Goal: Information Seeking & Learning: Learn about a topic

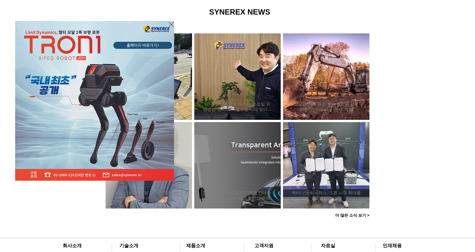
click at [136, 46] on span "홈페이지 바로가기>" at bounding box center [143, 46] width 33 height 6
click at [170, 24] on icon "사이트로 돌아가기" at bounding box center [171, 24] width 5 height 7
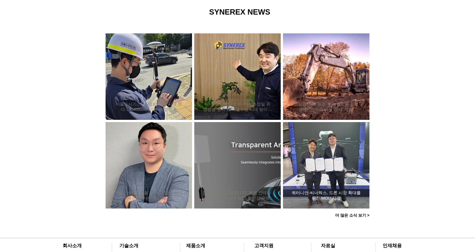
click at [318, 158] on div "쿼터니언-씨너렉스, 드론 시장 확대를 위한 MOU 체결" at bounding box center [326, 165] width 71 height 73
click at [319, 194] on h2 "쿼터니언-씨너렉스, 드론 시장 확대를 위한 MOU 체결" at bounding box center [327, 195] width 70 height 11
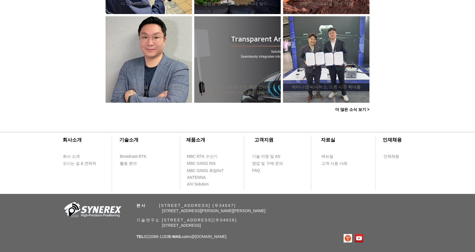
scroll to position [545, 0]
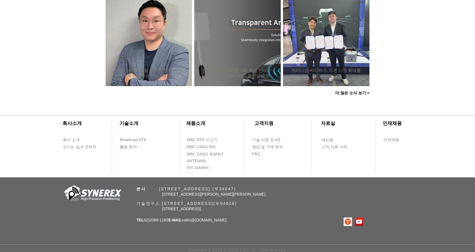
click at [346, 91] on span "더 많은 소식 보기 >" at bounding box center [352, 93] width 34 height 5
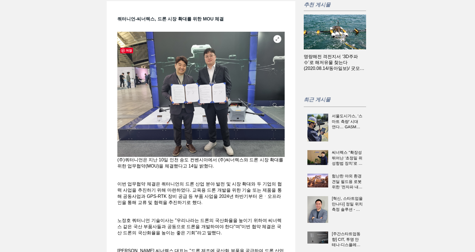
scroll to position [56, 0]
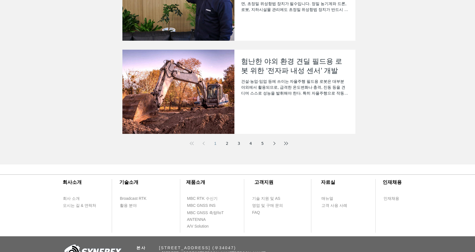
click at [226, 143] on link "2" at bounding box center [227, 143] width 10 height 10
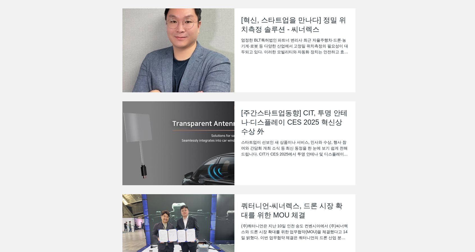
scroll to position [140, 0]
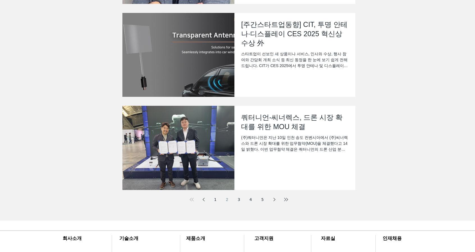
click at [281, 116] on h2 "쿼터니언-씨너렉스, 드론 시장 확대를 위한 MOU 체결" at bounding box center [295, 122] width 108 height 19
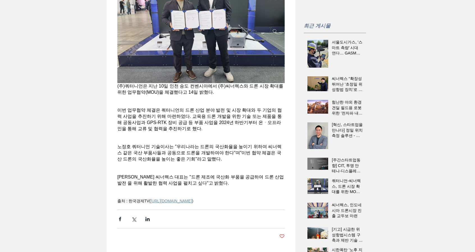
scroll to position [169, 0]
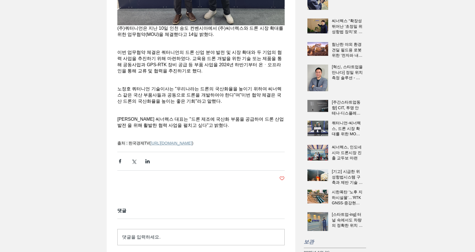
click at [192, 145] on span "https://www.wowtv.co.kr/NewsCenter/News/Read?articleId=A202405140183&t=NN" at bounding box center [172, 143] width 42 height 4
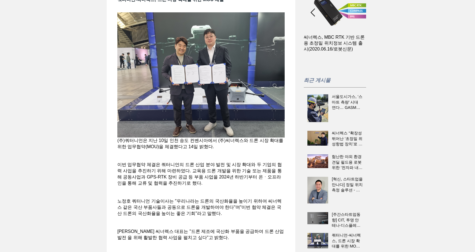
scroll to position [0, 0]
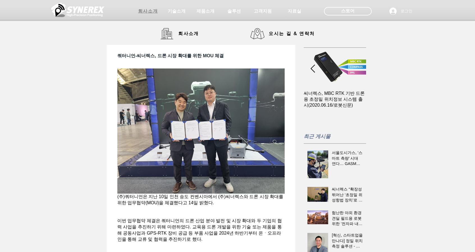
click at [144, 12] on span "회사소개" at bounding box center [148, 11] width 20 height 6
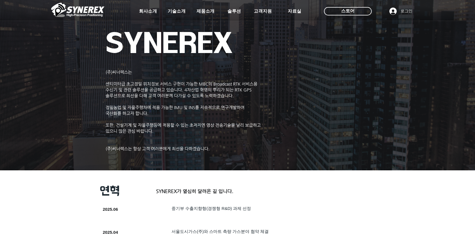
click at [84, 14] on img at bounding box center [77, 9] width 53 height 17
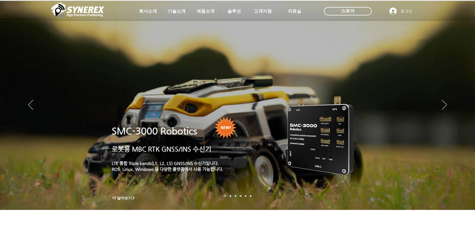
click at [70, 16] on img at bounding box center [77, 9] width 53 height 17
click at [79, 9] on img at bounding box center [77, 9] width 53 height 17
click at [72, 11] on img at bounding box center [77, 9] width 53 height 17
